Goal: Information Seeking & Learning: Learn about a topic

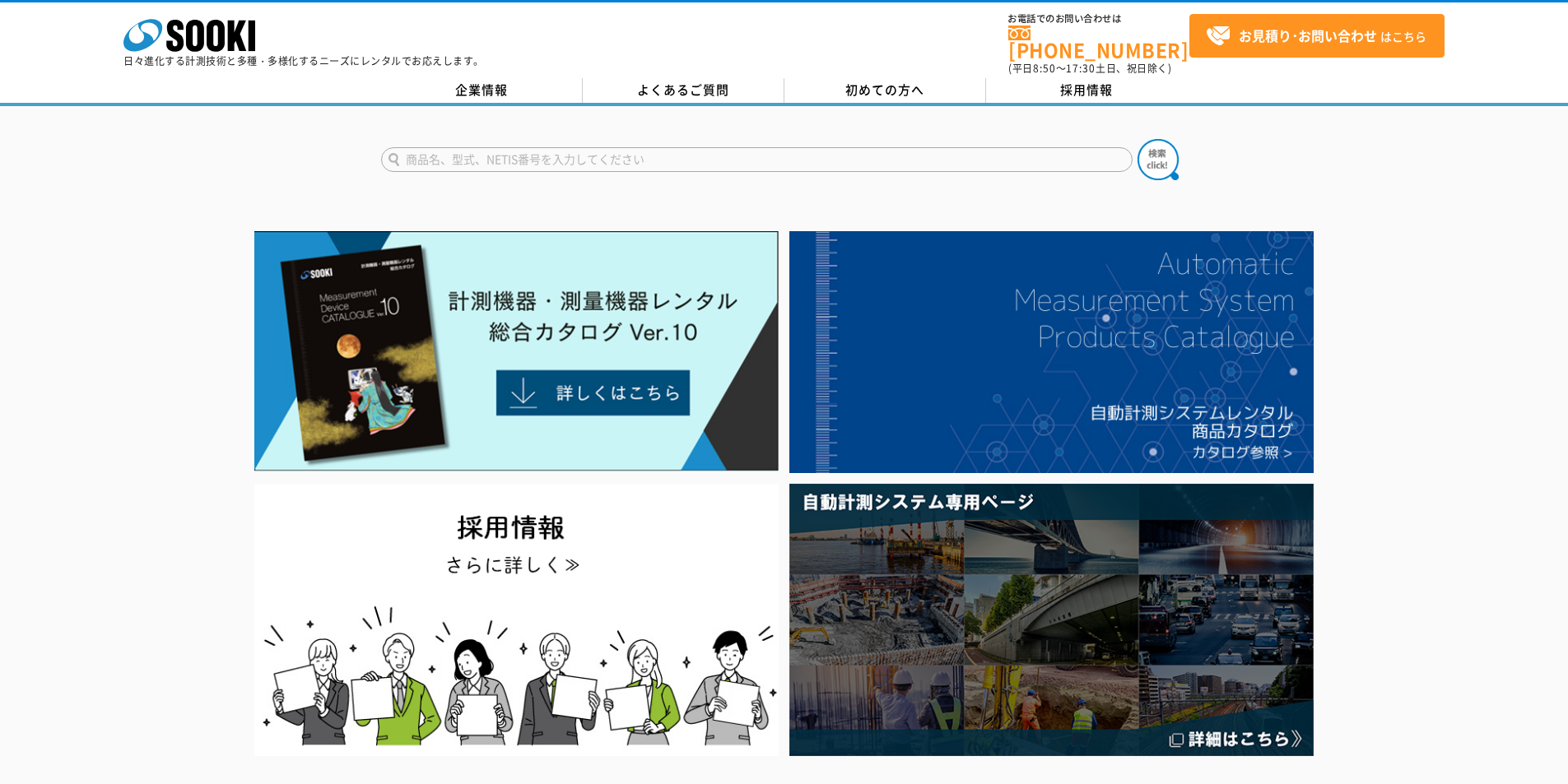
click at [708, 147] on input "text" at bounding box center [756, 159] width 751 height 25
type input "3355"
click at [1137, 139] on button at bounding box center [1158, 159] width 41 height 41
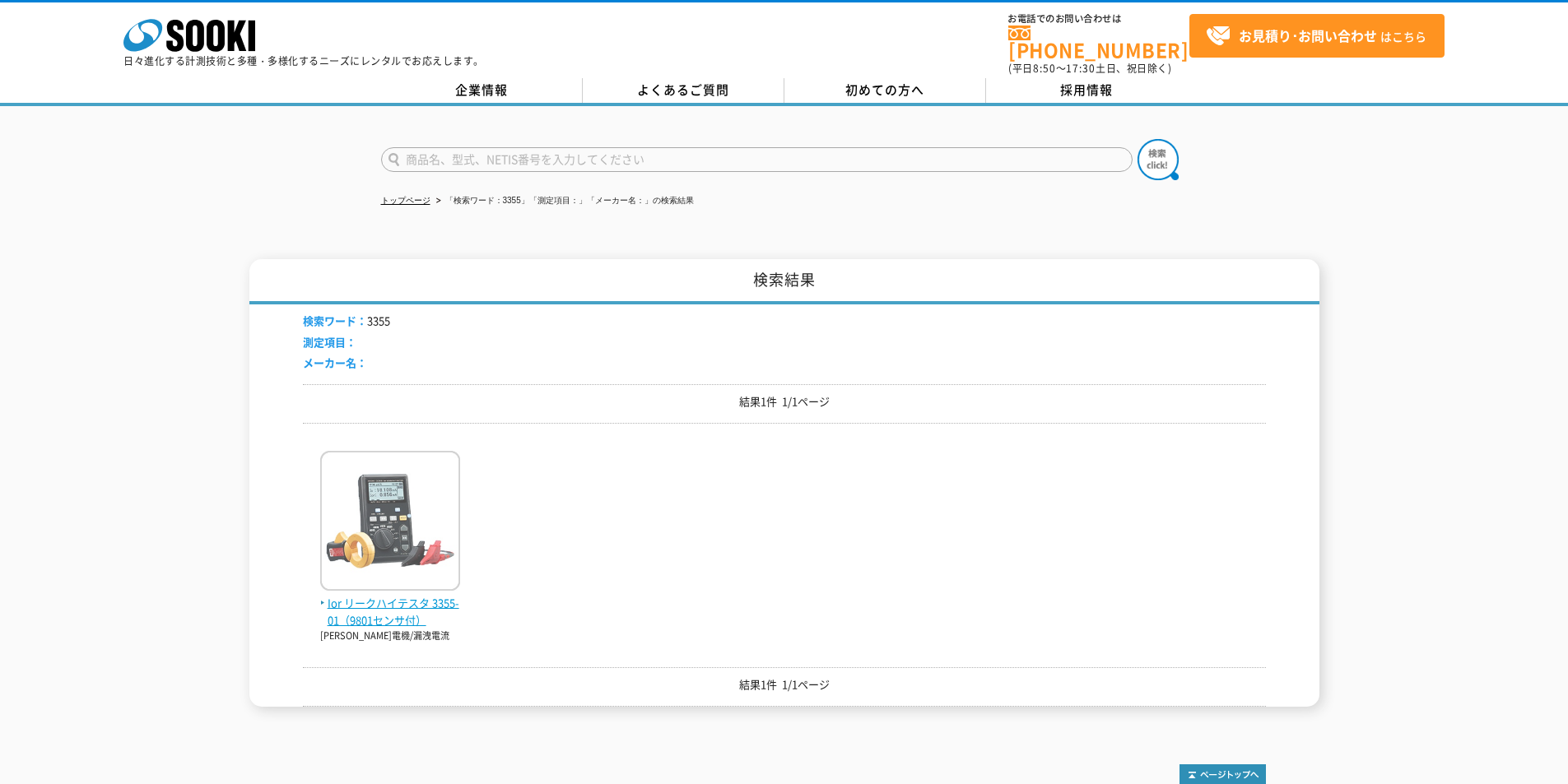
click at [353, 595] on span "Ior リークハイテスタ 3355-01（9801センサ付）" at bounding box center [389, 612] width 140 height 35
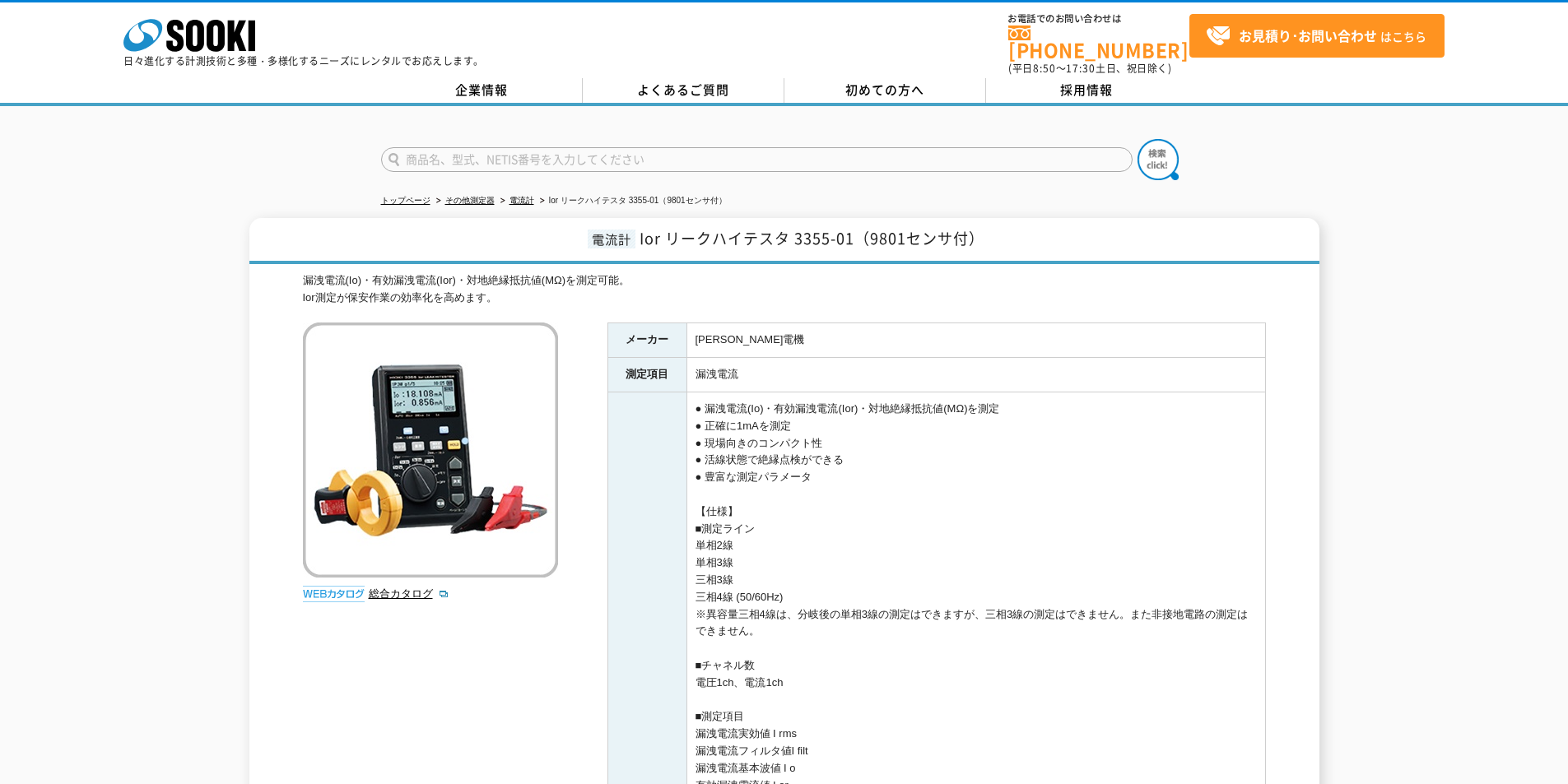
drag, startPoint x: 242, startPoint y: 40, endPoint x: 196, endPoint y: 4, distance: 58.4
click at [242, 40] on polygon at bounding box center [237, 36] width 19 height 31
